Goal: Task Accomplishment & Management: Manage account settings

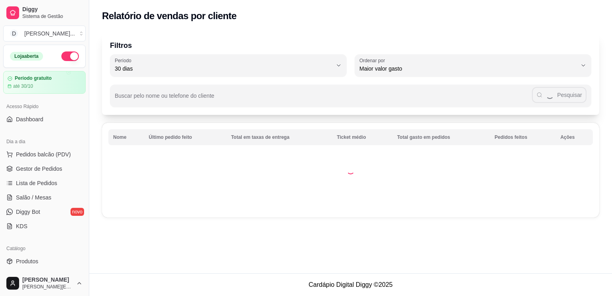
select select "30"
select select "HIGHEST_TOTAL_SPENT_WITH_ORDERS"
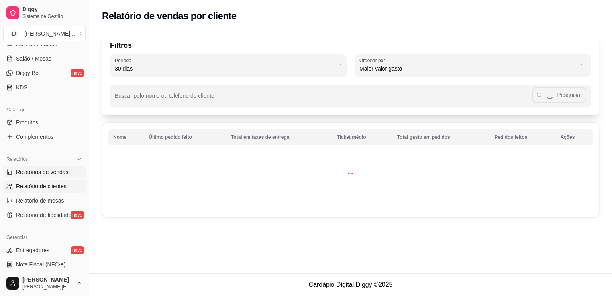
click at [29, 175] on span "Relatórios de vendas" at bounding box center [42, 172] width 53 height 8
select select "ALL"
select select "0"
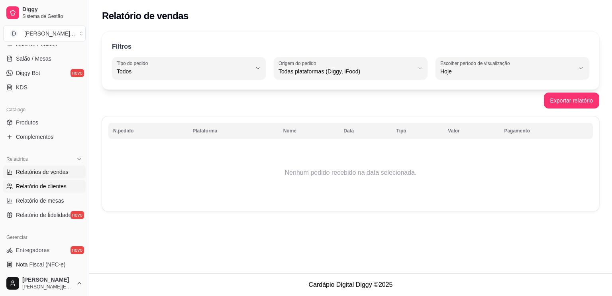
click at [41, 181] on link "Relatório de clientes" at bounding box center [44, 186] width 83 height 13
select select "30"
select select "HIGHEST_TOTAL_SPENT_WITH_ORDERS"
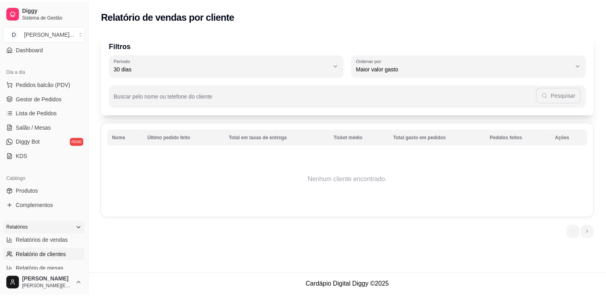
scroll to position [69, 0]
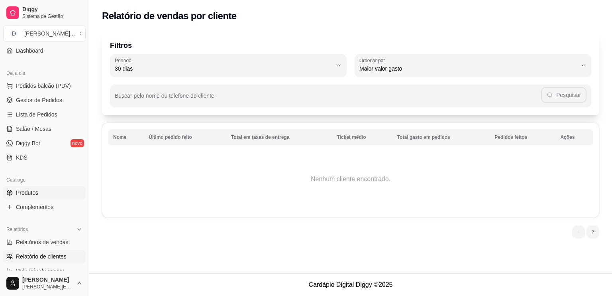
click at [21, 196] on span "Produtos" at bounding box center [27, 193] width 22 height 8
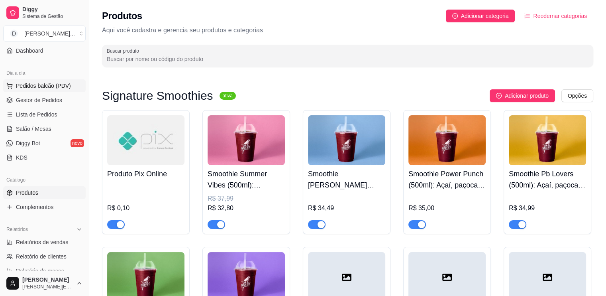
click at [29, 85] on span "Pedidos balcão (PDV)" at bounding box center [43, 86] width 55 height 8
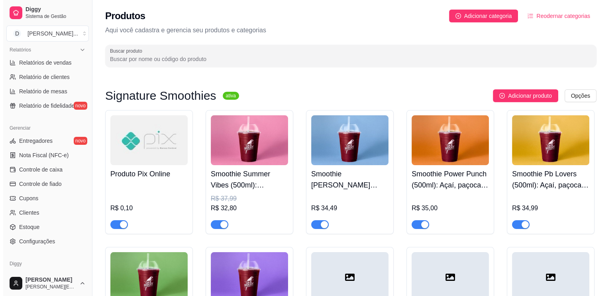
scroll to position [248, 0]
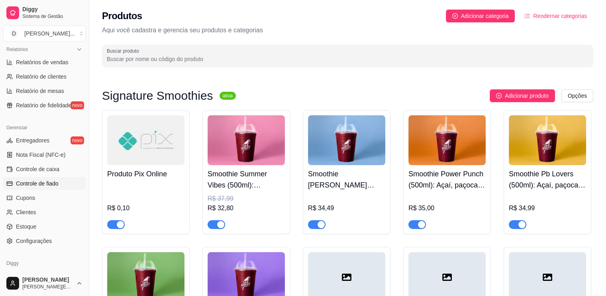
click at [36, 177] on link "Controle de fiado" at bounding box center [44, 183] width 83 height 13
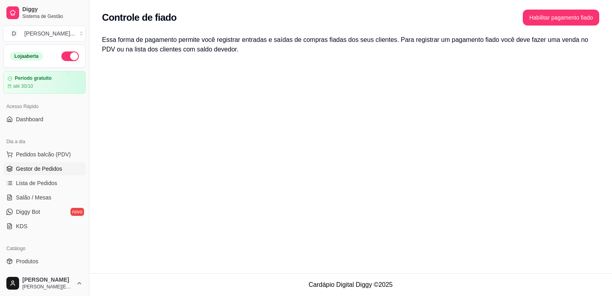
click at [35, 170] on span "Gestor de Pedidos" at bounding box center [39, 169] width 46 height 8
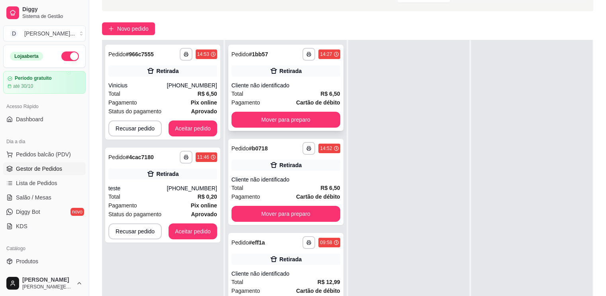
scroll to position [8, 0]
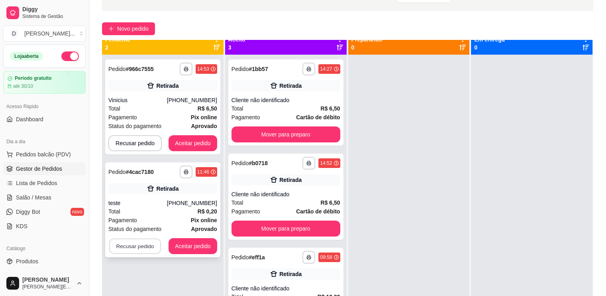
click at [132, 243] on button "Recusar pedido" at bounding box center [135, 246] width 52 height 16
click at [149, 223] on button "Sim" at bounding box center [156, 227] width 31 height 16
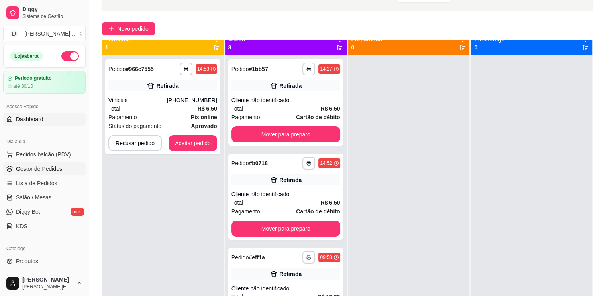
click at [27, 124] on link "Dashboard" at bounding box center [44, 119] width 83 height 13
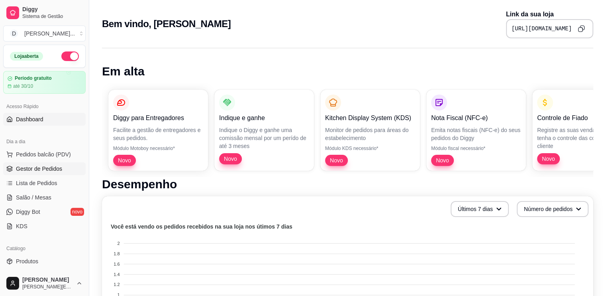
click at [41, 171] on span "Gestor de Pedidos" at bounding box center [39, 169] width 46 height 8
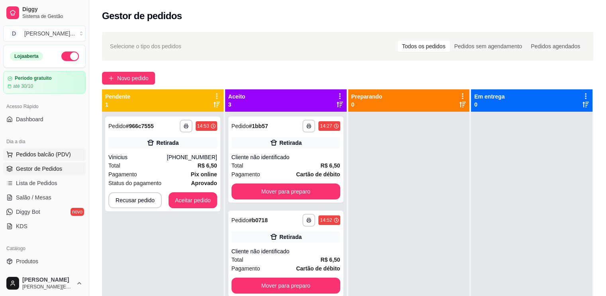
click at [43, 156] on span "Pedidos balcão (PDV)" at bounding box center [43, 154] width 55 height 8
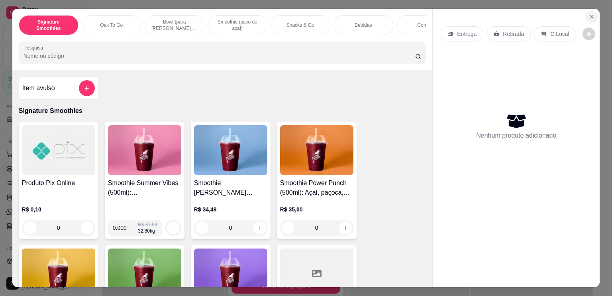
click at [593, 15] on button "Close" at bounding box center [592, 16] width 13 height 13
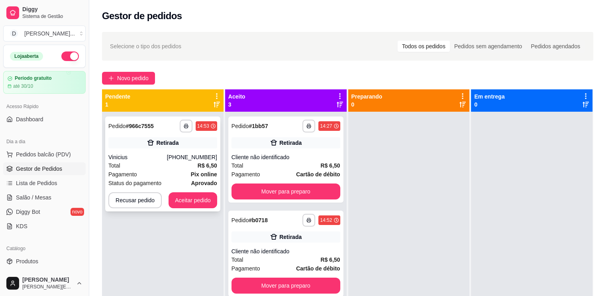
click at [172, 179] on div "Status do pagamento aprovado" at bounding box center [162, 183] width 109 height 9
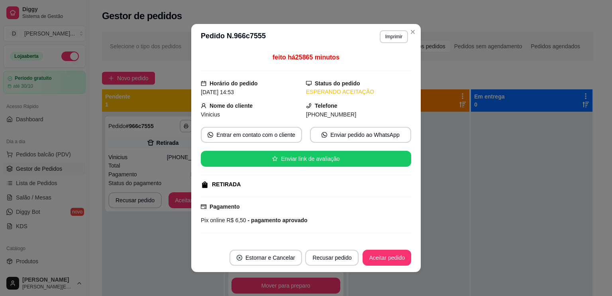
scroll to position [68, 0]
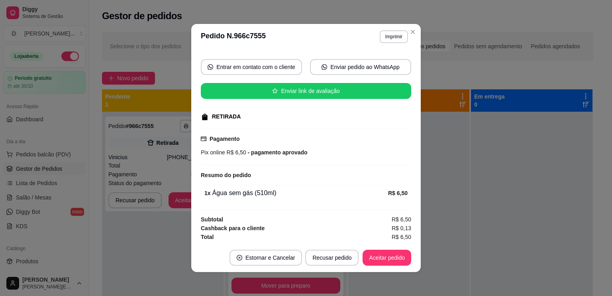
click at [275, 201] on div "feito há 25865 minutos Horário do pedido [DATE] 14:53 Status do pedido ESPERAND…" at bounding box center [306, 146] width 211 height 187
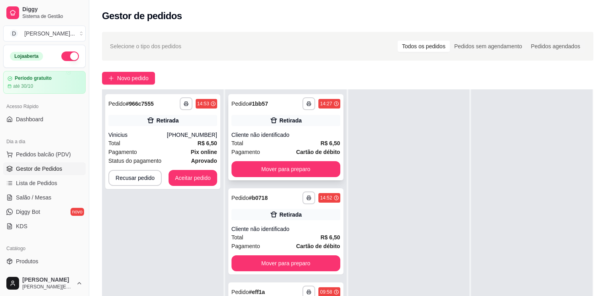
scroll to position [0, 0]
